Goal: Check status: Check status

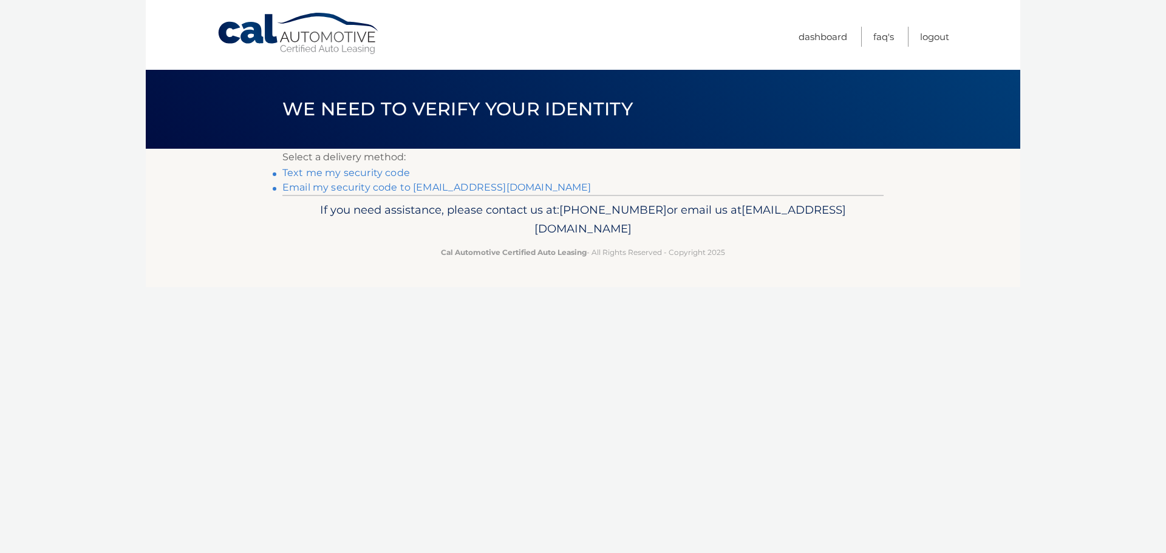
click at [367, 192] on link "Email my security code to [EMAIL_ADDRESS][DOMAIN_NAME]" at bounding box center [436, 188] width 309 height 12
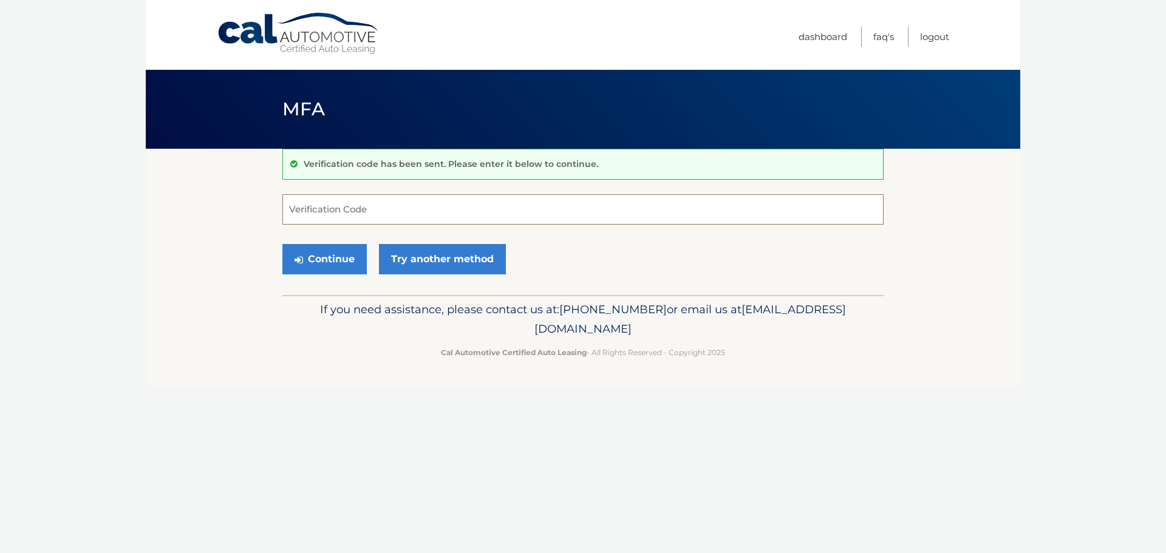
click at [298, 209] on input "Verification Code" at bounding box center [582, 209] width 601 height 30
type input "175731"
click at [282, 244] on button "Continue" at bounding box center [324, 259] width 84 height 30
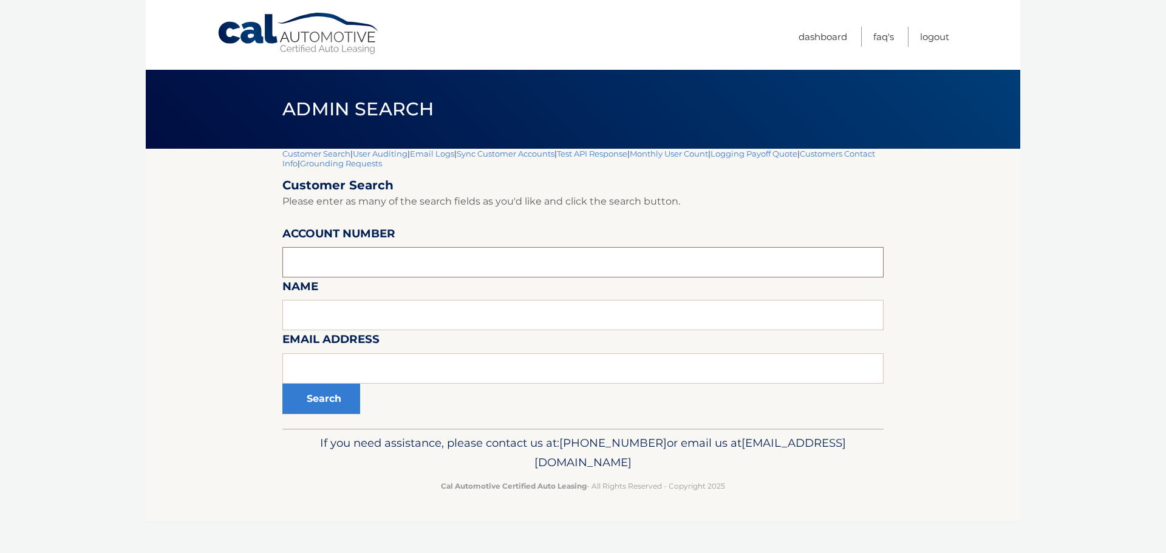
click at [319, 260] on input "text" at bounding box center [582, 262] width 601 height 30
paste input "44455532251"
type input "44455532251"
click at [319, 399] on button "Search" at bounding box center [321, 399] width 78 height 30
